Goal: Task Accomplishment & Management: Complete application form

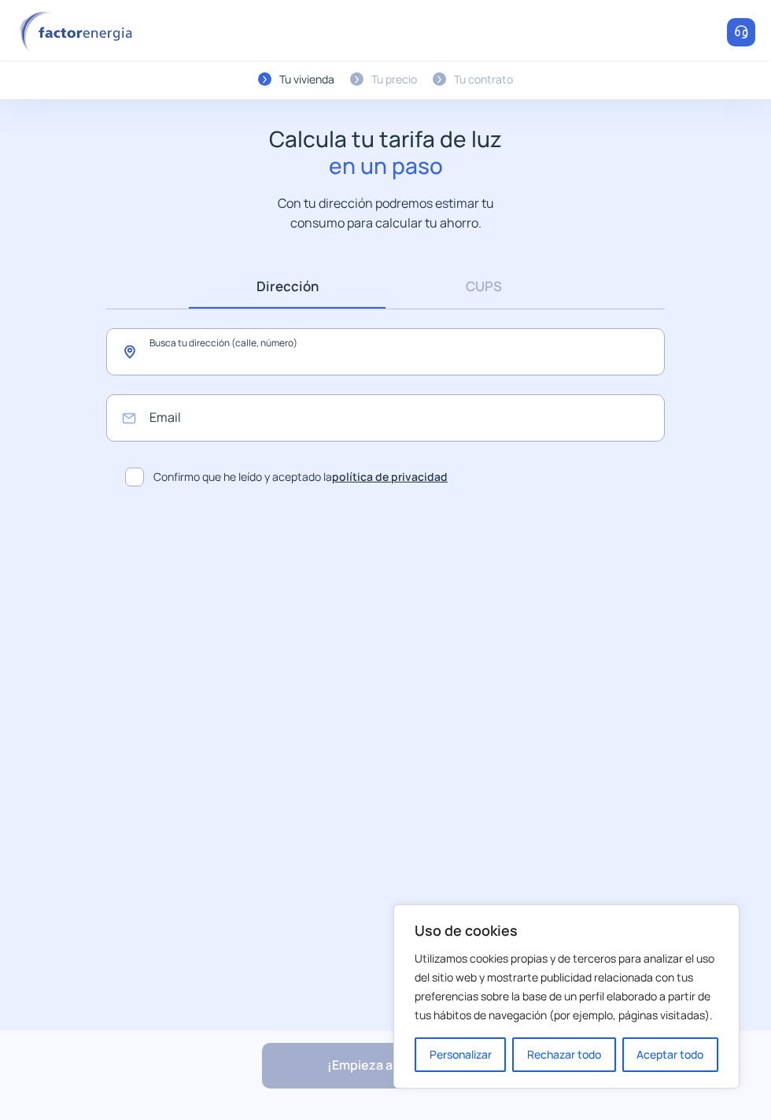
click at [378, 364] on input "text" at bounding box center [385, 351] width 559 height 47
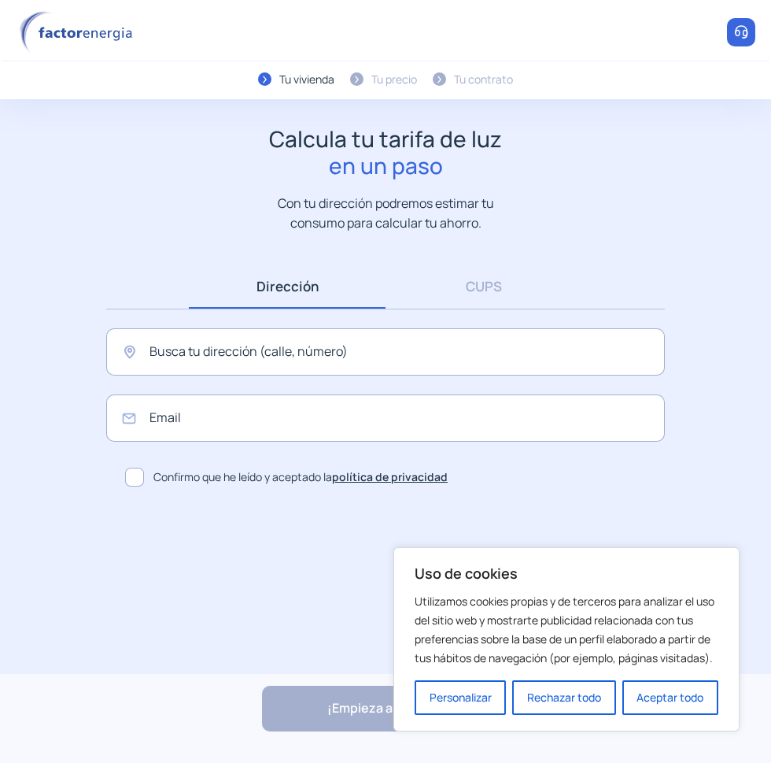
click at [688, 705] on button "Aceptar todo" at bounding box center [671, 697] width 96 height 35
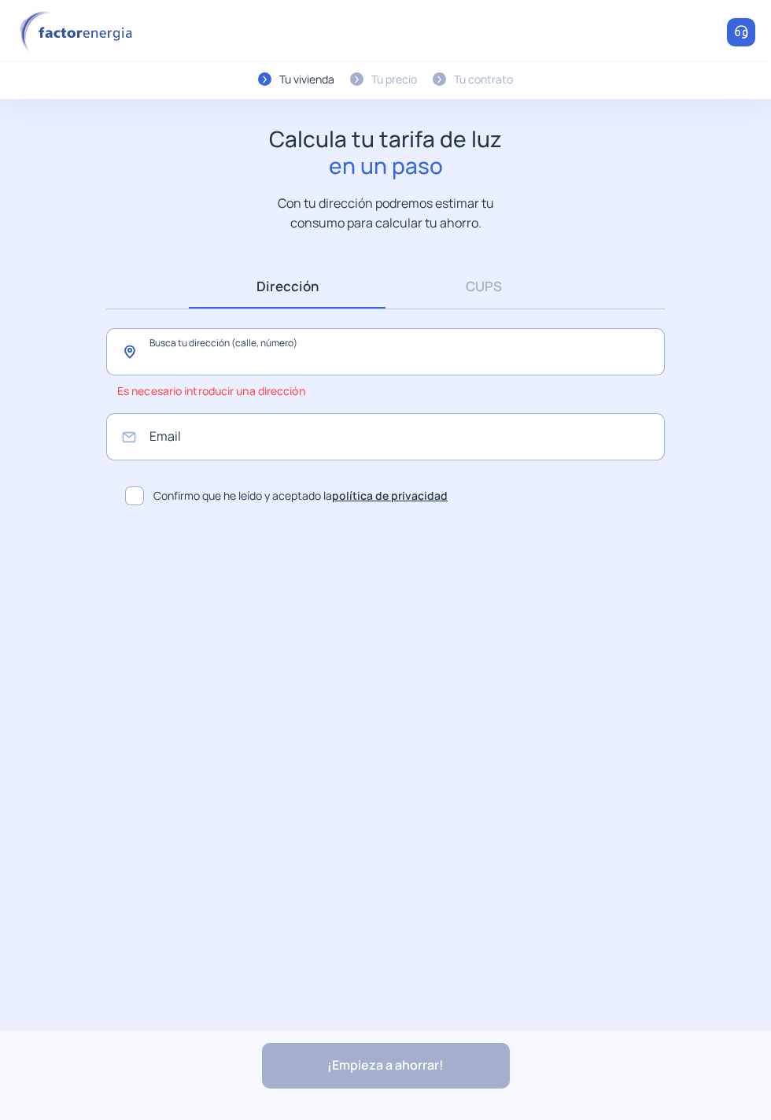
click at [432, 362] on input "text" at bounding box center [385, 351] width 559 height 47
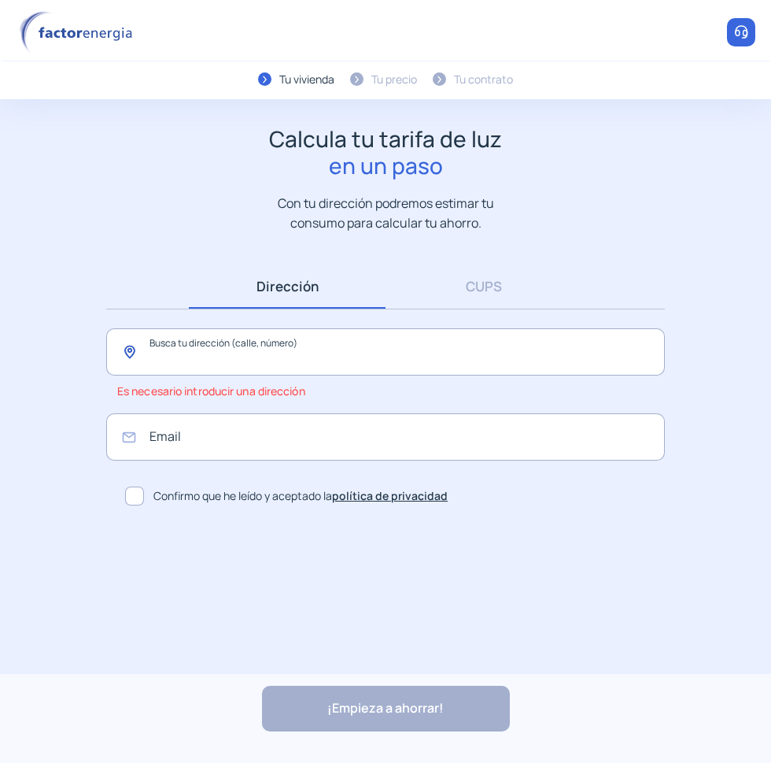
click at [139, 341] on input "text" at bounding box center [385, 351] width 559 height 47
click at [217, 355] on input "text" at bounding box center [385, 351] width 559 height 47
click at [241, 362] on input "text" at bounding box center [385, 351] width 559 height 47
click at [485, 287] on link "CUPS" at bounding box center [484, 286] width 197 height 45
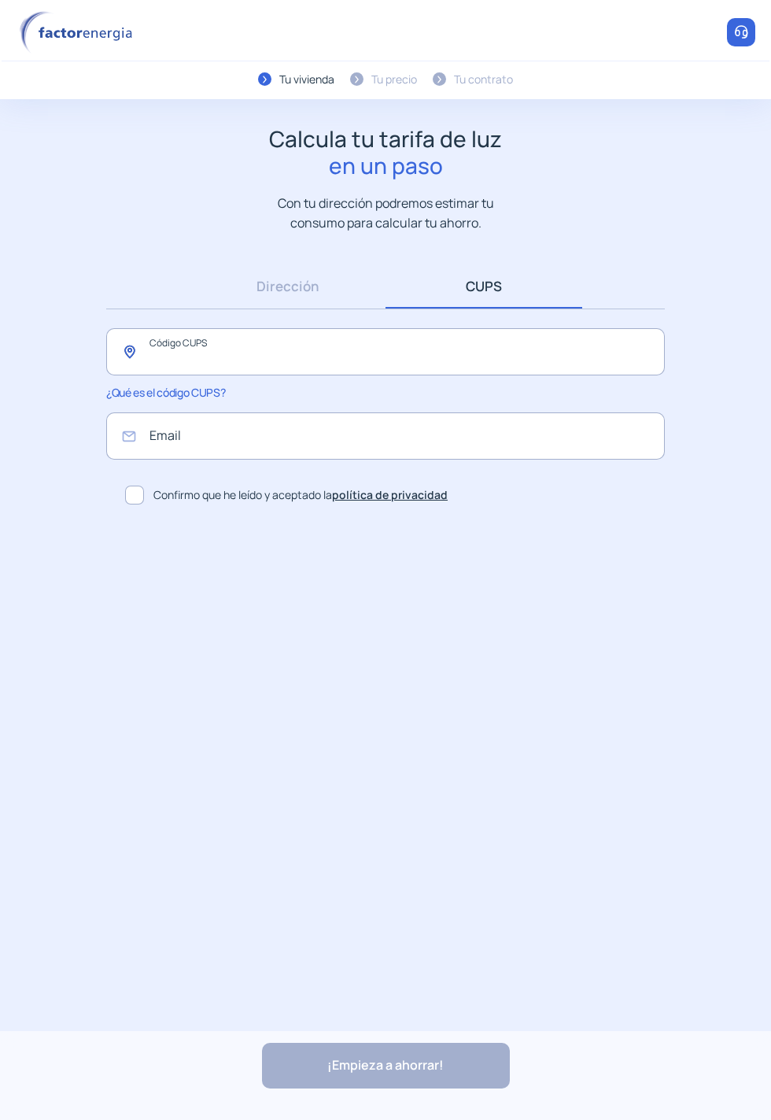
click at [305, 354] on input "text" at bounding box center [385, 351] width 559 height 47
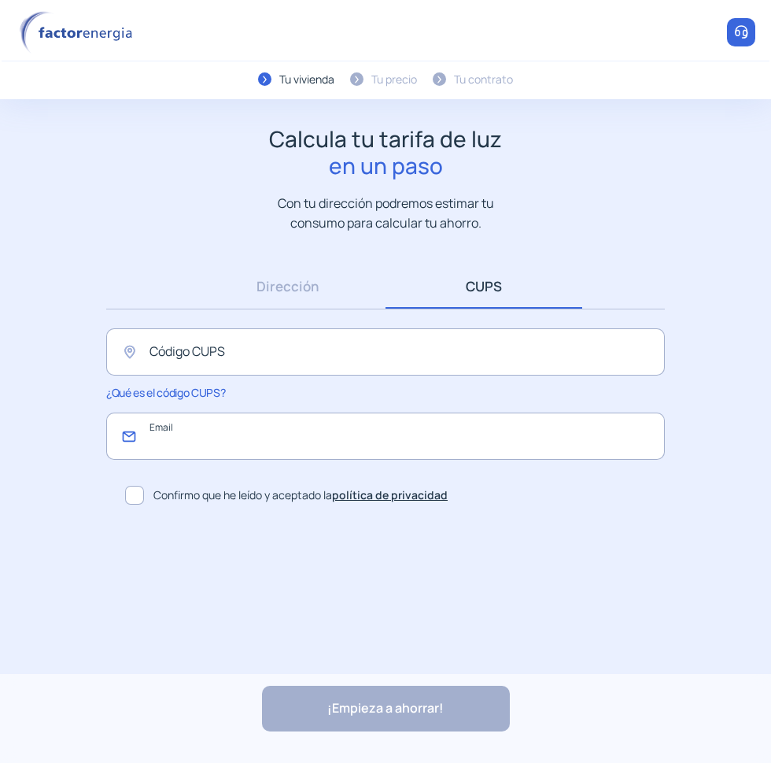
click at [274, 445] on input "email" at bounding box center [385, 435] width 559 height 47
type input "**********"
click at [434, 337] on input "text" at bounding box center [385, 351] width 559 height 47
click at [213, 334] on input "text" at bounding box center [385, 351] width 559 height 47
click at [247, 349] on input "text" at bounding box center [385, 351] width 559 height 47
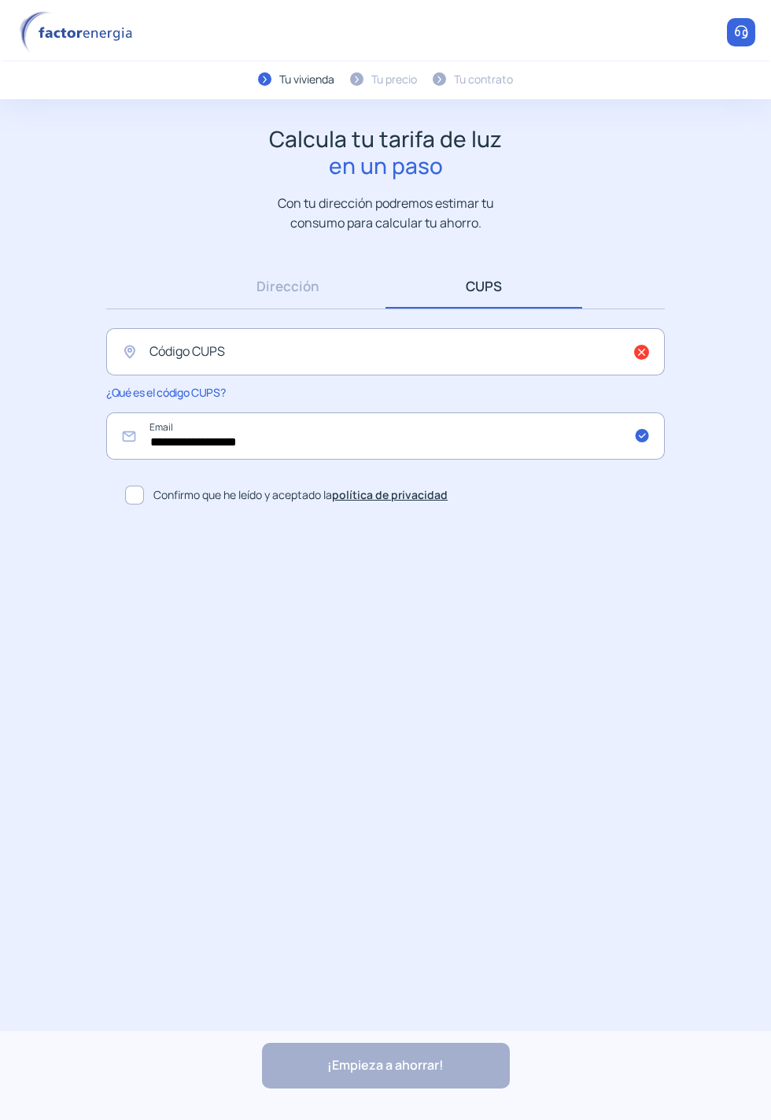
click at [685, 75] on header "Tu vivienda Tu precio Tu contrato Te ayudamos" at bounding box center [385, 49] width 771 height 99
